Goal: Task Accomplishment & Management: Complete application form

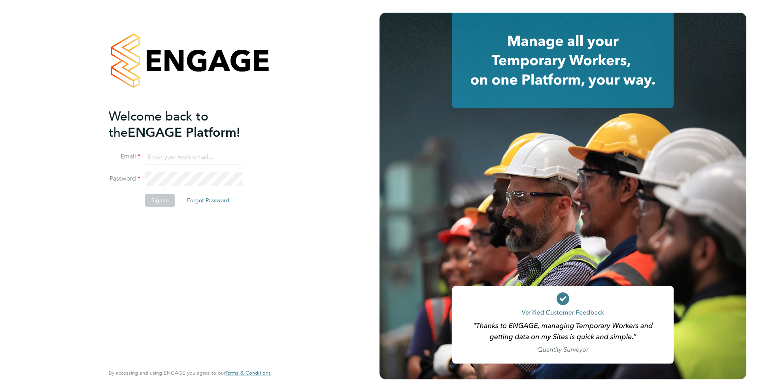
click at [187, 157] on input at bounding box center [194, 157] width 98 height 14
type input "[EMAIL_ADDRESS][DOMAIN_NAME]"
click at [160, 202] on button "Sign In" at bounding box center [160, 200] width 30 height 13
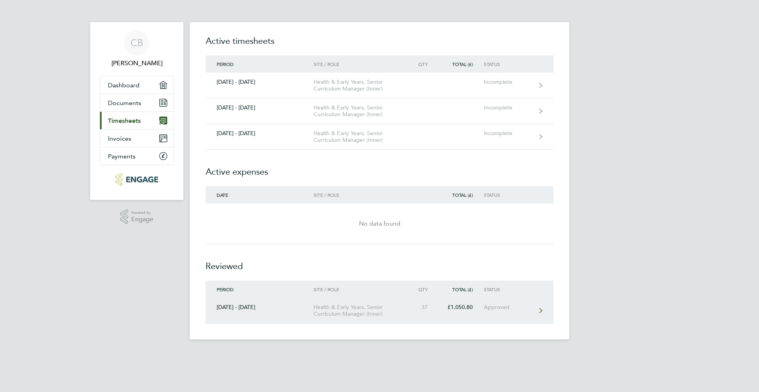
click at [236, 308] on div "18 - 24 Aug 2025" at bounding box center [260, 307] width 108 height 7
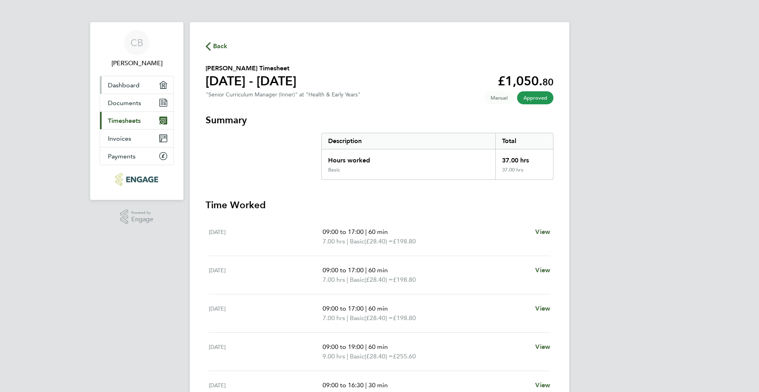
click at [130, 84] on span "Dashboard" at bounding box center [124, 85] width 32 height 8
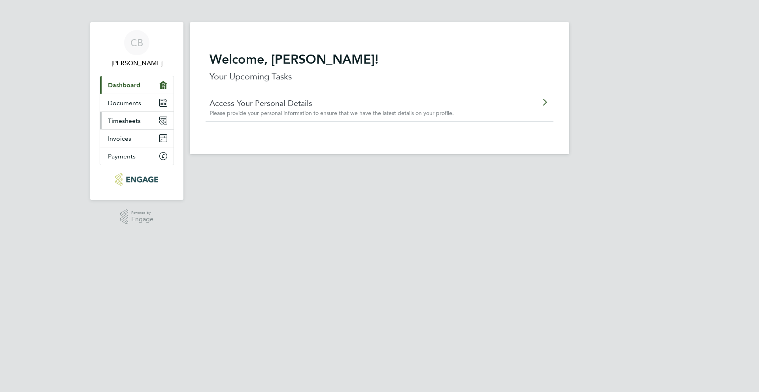
click at [129, 119] on span "Timesheets" at bounding box center [124, 121] width 33 height 8
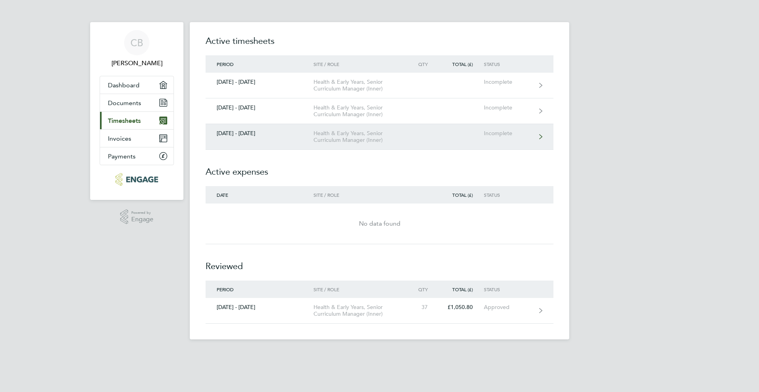
click at [541, 137] on icon at bounding box center [540, 136] width 3 height 5
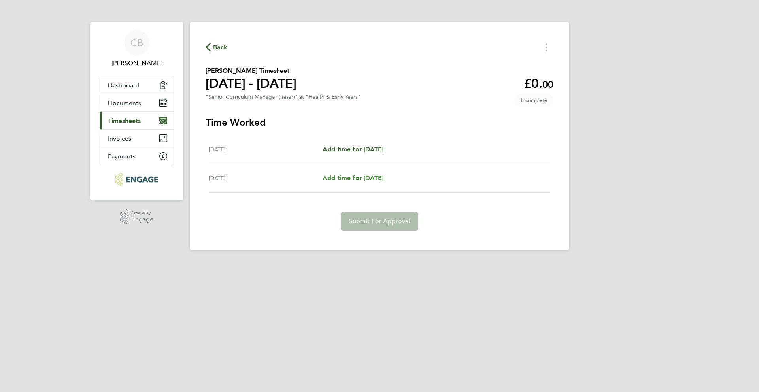
click at [340, 178] on span "Add time for Tue 26 Aug" at bounding box center [353, 178] width 61 height 8
select select "60"
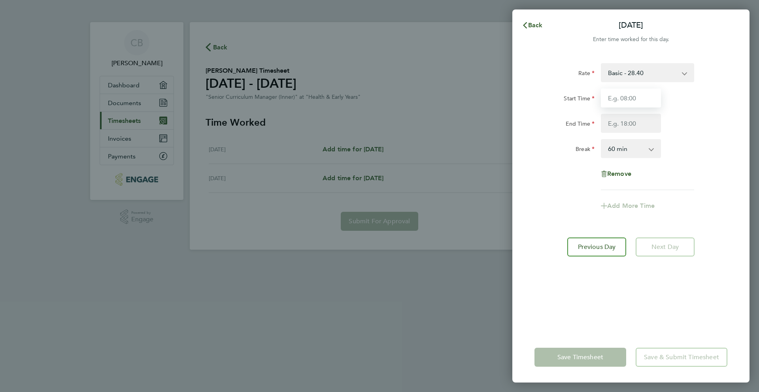
click at [621, 100] on input "Start Time" at bounding box center [631, 98] width 60 height 19
type input "09:00"
click at [619, 121] on input "End Time" at bounding box center [631, 123] width 60 height 19
type input "19:00"
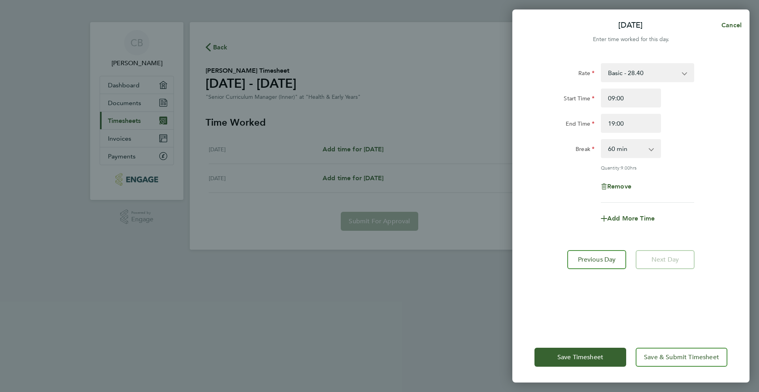
click at [601, 191] on app-timesheet-line-form-group "Rate Basic - 28.40 Start Time 09:00 End Time 19:00 Break 0 min 15 min 30 min 45…" at bounding box center [631, 145] width 193 height 165
click at [659, 355] on span "Save & Submit Timesheet" at bounding box center [681, 357] width 75 height 8
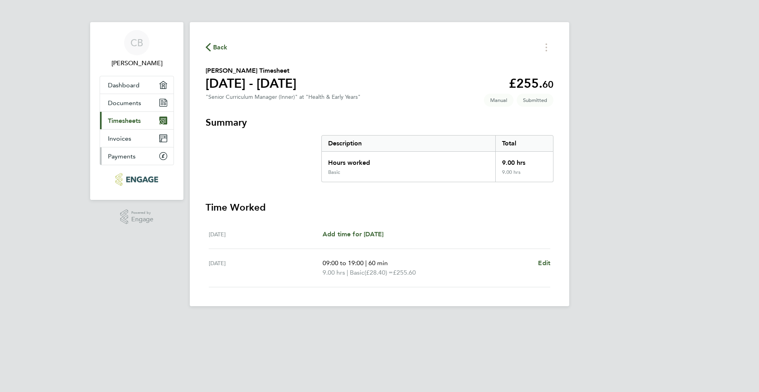
click at [130, 158] on span "Payments" at bounding box center [122, 157] width 28 height 8
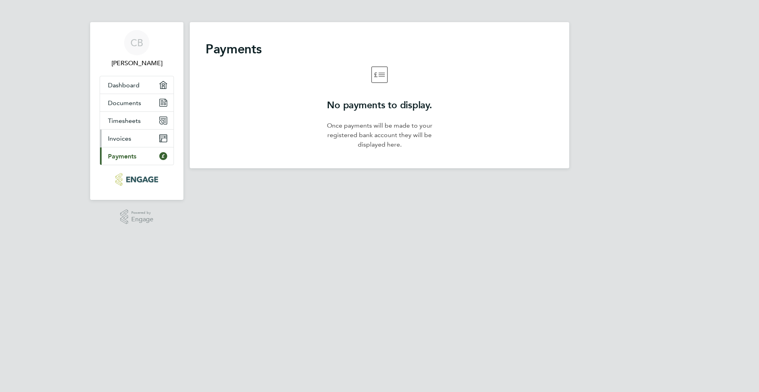
click at [123, 137] on span "Invoices" at bounding box center [119, 139] width 23 height 8
click at [121, 105] on span "Documents" at bounding box center [124, 103] width 33 height 8
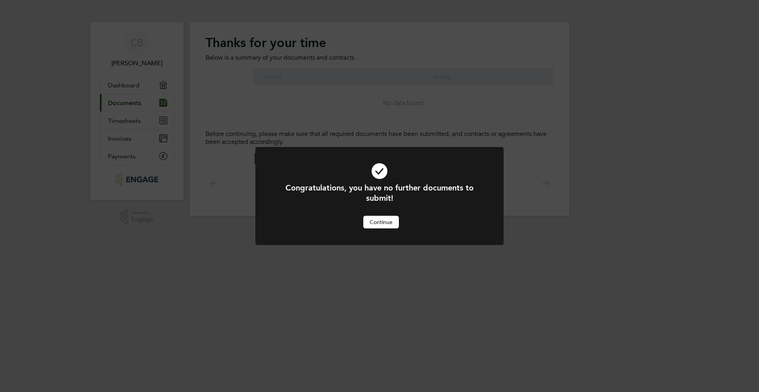
click at [377, 222] on button "Continue" at bounding box center [381, 222] width 36 height 13
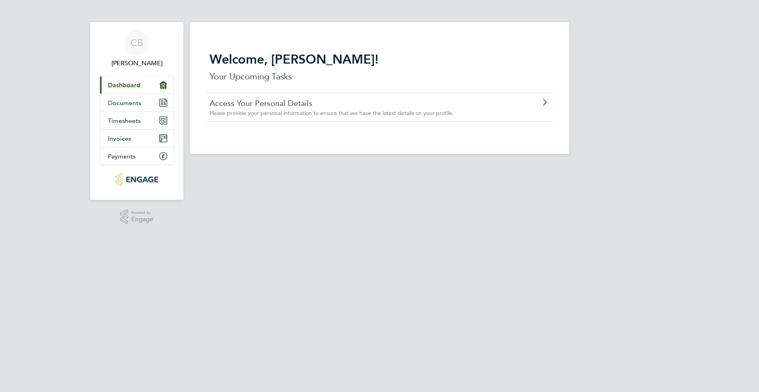
click at [138, 88] on span "Dashboard" at bounding box center [124, 85] width 32 height 8
click at [135, 85] on span "Dashboard" at bounding box center [124, 85] width 32 height 8
click at [131, 120] on span "Timesheets" at bounding box center [124, 121] width 33 height 8
